Goal: Check status: Check status

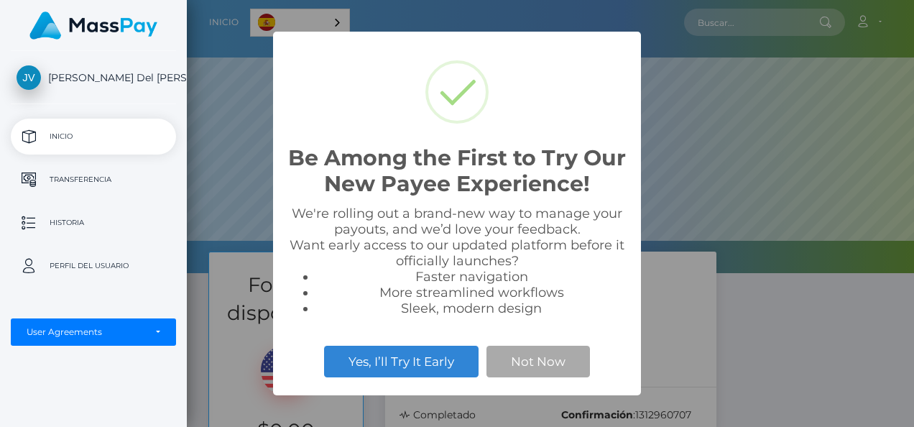
scroll to position [273, 727]
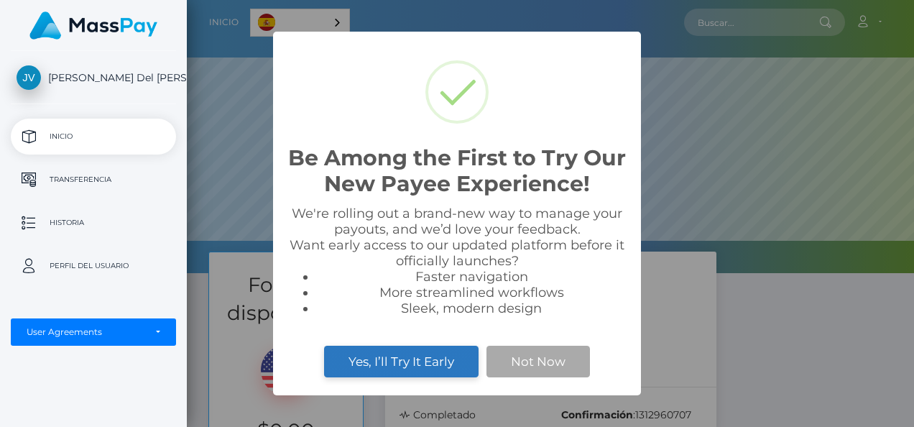
click at [447, 353] on button "Yes, I’ll Try It Early" at bounding box center [401, 362] width 155 height 32
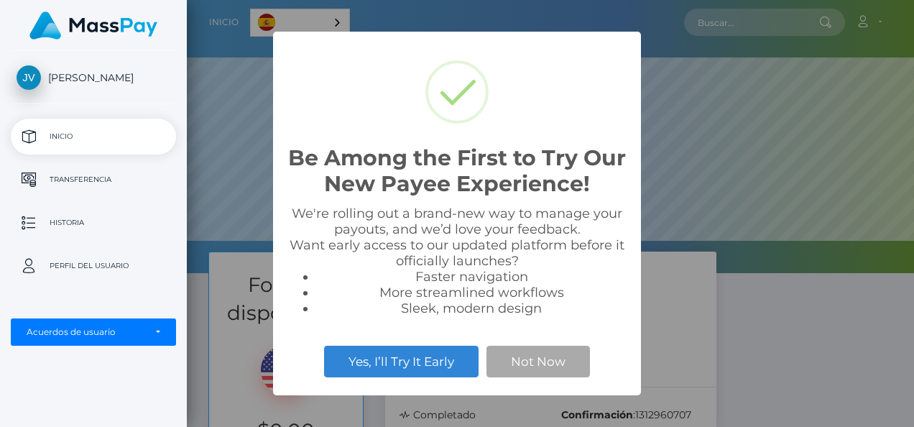
scroll to position [273, 727]
click at [85, 133] on p "Inicio" at bounding box center [94, 137] width 154 height 22
click at [514, 354] on button "Not Now" at bounding box center [538, 362] width 103 height 32
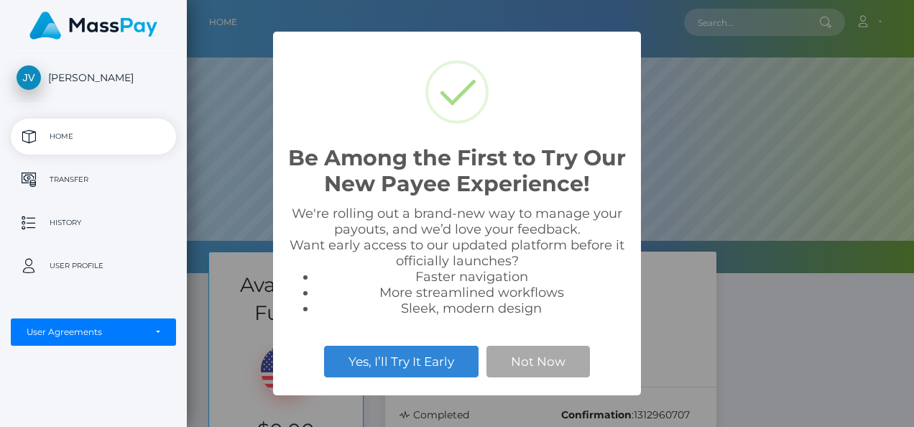
scroll to position [273, 727]
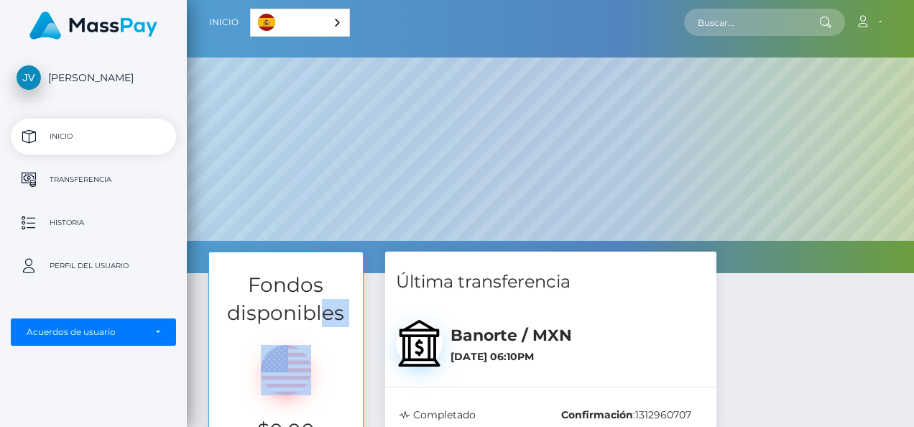
drag, startPoint x: 325, startPoint y: 345, endPoint x: 323, endPoint y: 310, distance: 35.2
click at [323, 310] on div "Fondos disponibles $0.00 Saldo en USD Transferencia" at bounding box center [285, 386] width 155 height 269
drag, startPoint x: 323, startPoint y: 310, endPoint x: 331, endPoint y: 372, distance: 62.2
click at [331, 372] on div at bounding box center [286, 366] width 132 height 57
click at [526, 356] on h6 "Agosto 5, 2025 06:10PM" at bounding box center [578, 357] width 254 height 12
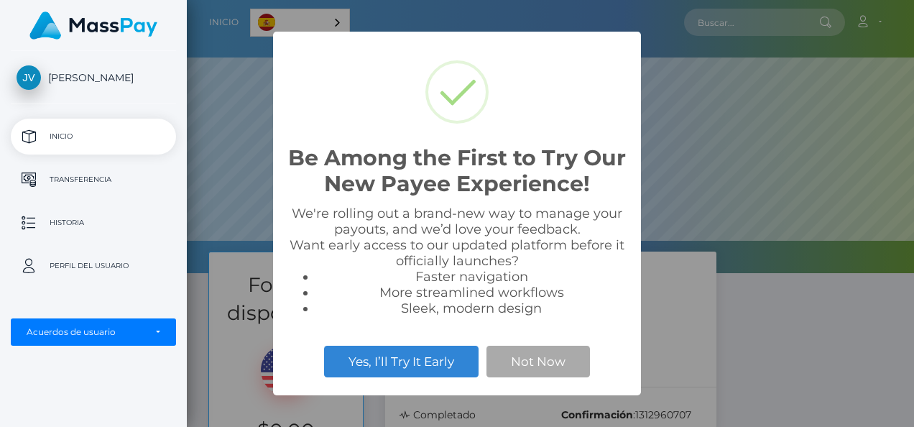
scroll to position [273, 727]
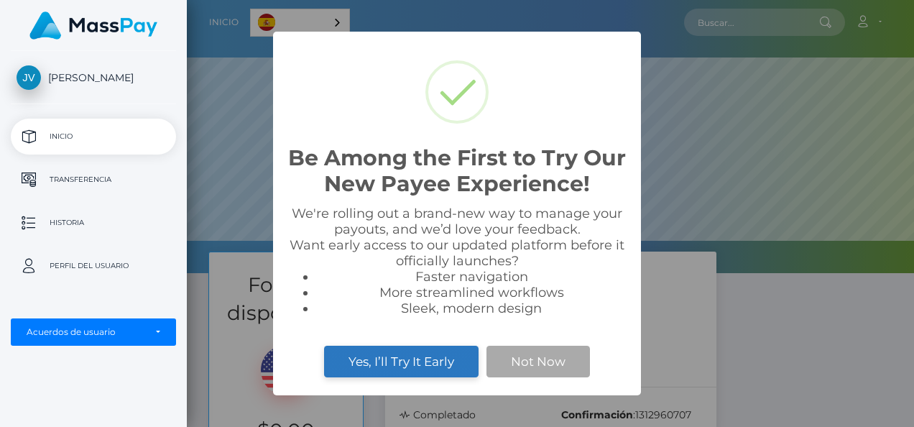
click at [397, 359] on button "Yes, I’ll Try It Early" at bounding box center [401, 362] width 155 height 32
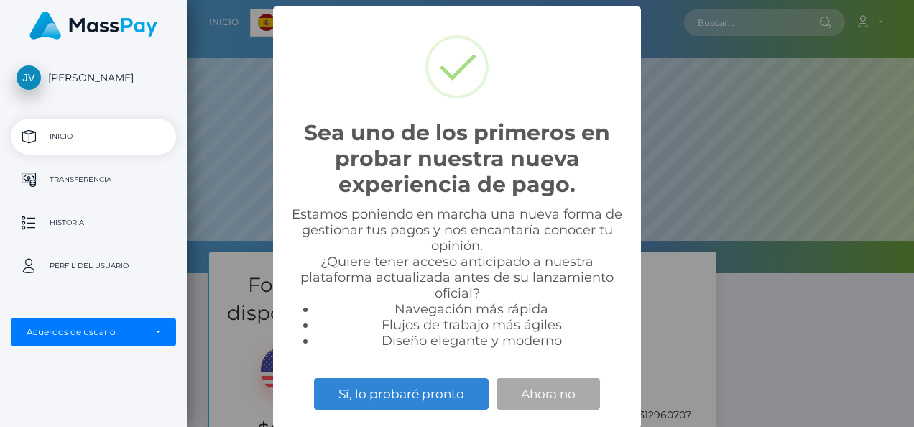
scroll to position [273, 727]
click at [530, 395] on button "Ahora no" at bounding box center [548, 394] width 103 height 32
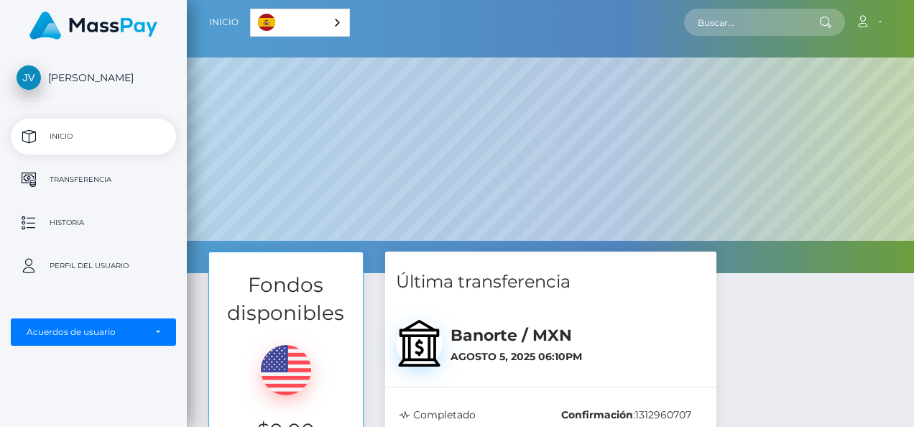
drag, startPoint x: 681, startPoint y: 328, endPoint x: 711, endPoint y: 313, distance: 33.4
click at [711, 313] on div "Banorte / MXN Agosto 5, 2025 06:10PM" at bounding box center [550, 339] width 331 height 73
drag, startPoint x: 788, startPoint y: 312, endPoint x: 811, endPoint y: 341, distance: 36.4
click at [811, 341] on div "Fondos disponibles $0.00 Saldo en USD Transferencia Última transferencia Banort…" at bounding box center [551, 394] width 706 height 284
click at [92, 142] on p "Inicio" at bounding box center [94, 137] width 154 height 22
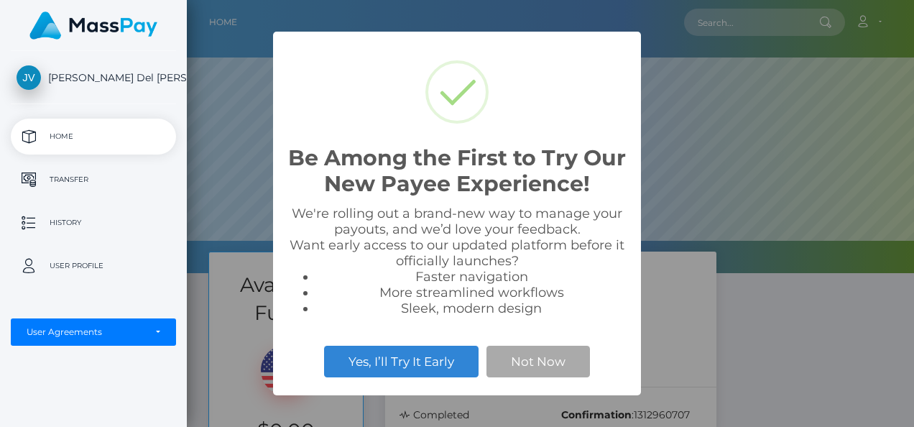
scroll to position [273, 727]
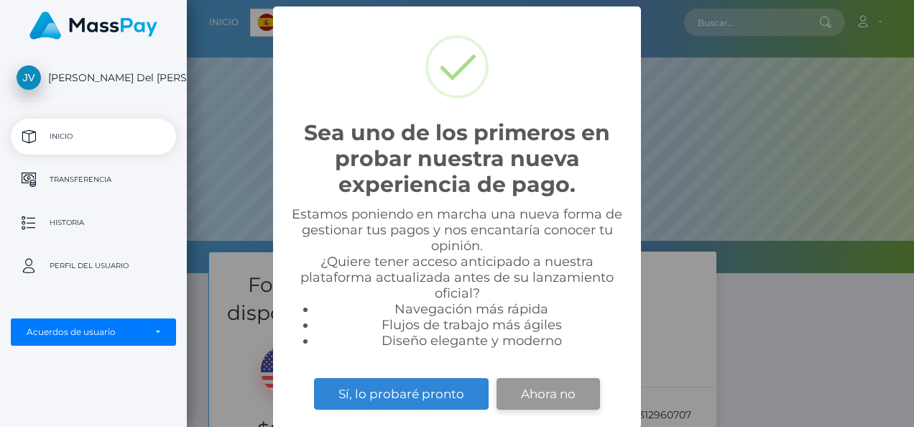
click at [526, 402] on button "Ahora no" at bounding box center [548, 394] width 103 height 32
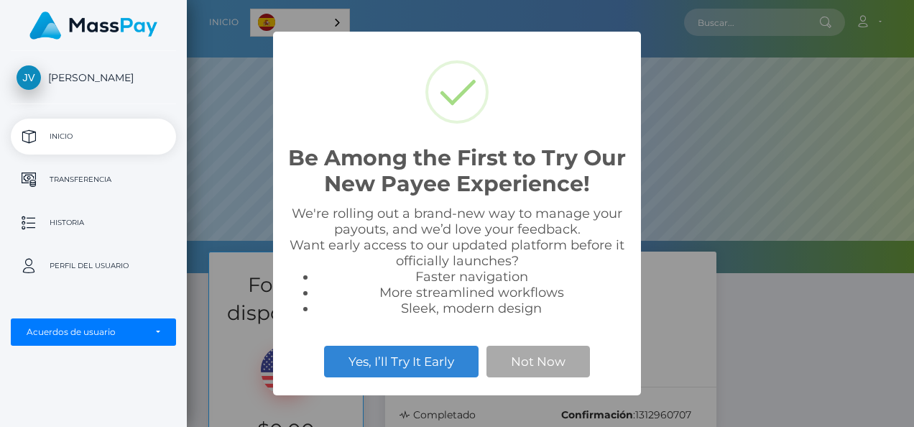
scroll to position [273, 727]
click at [563, 370] on button "Not Now" at bounding box center [538, 362] width 103 height 32
